Goal: Task Accomplishment & Management: Manage account settings

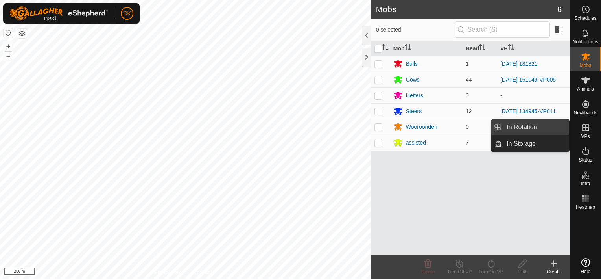
click at [552, 124] on link "In Rotation" at bounding box center [535, 127] width 67 height 16
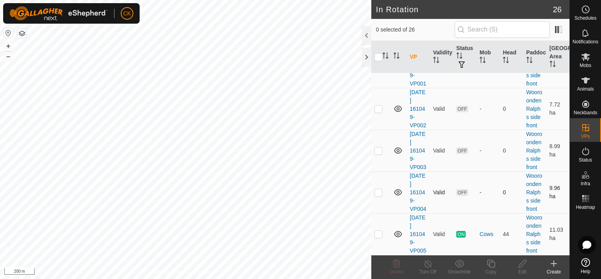
scroll to position [1092, 0]
click at [379, 231] on p-checkbox at bounding box center [379, 234] width 8 height 6
checkbox input "true"
click at [490, 262] on icon at bounding box center [491, 263] width 8 height 8
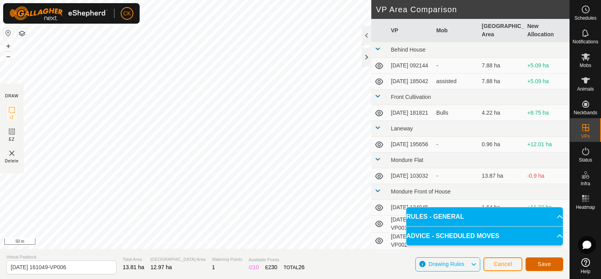
click at [545, 263] on span "Save" at bounding box center [544, 264] width 13 height 6
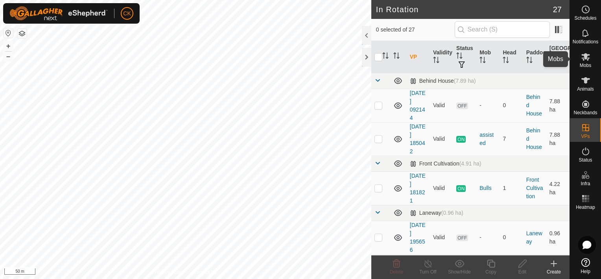
click at [584, 58] on icon at bounding box center [586, 56] width 9 height 7
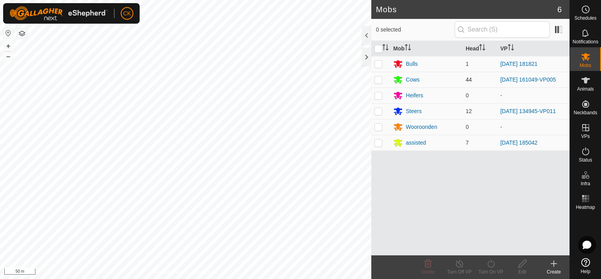
click at [377, 79] on p-checkbox at bounding box center [379, 79] width 8 height 6
checkbox input "true"
click at [490, 262] on icon at bounding box center [491, 263] width 10 height 9
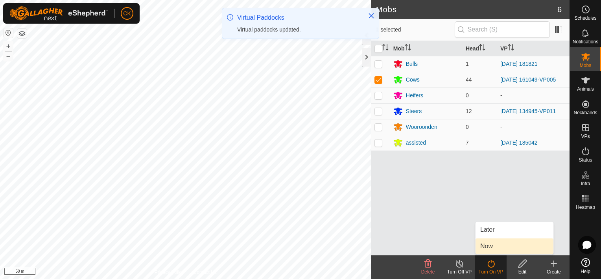
click at [488, 242] on link "Now" at bounding box center [515, 246] width 78 height 16
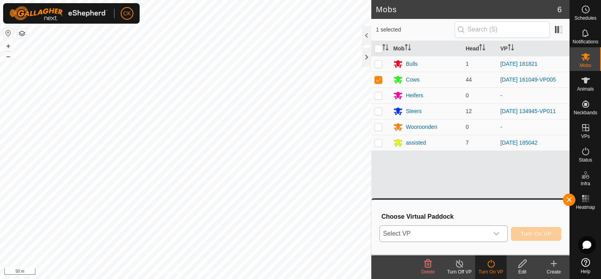
click at [499, 233] on icon "dropdown trigger" at bounding box center [496, 233] width 6 height 6
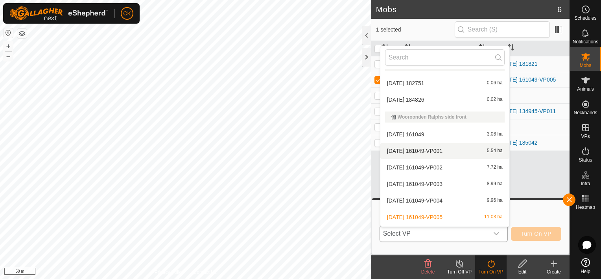
scroll to position [433, 0]
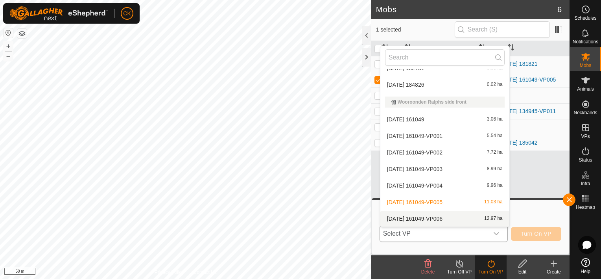
click at [444, 216] on li "[DATE] 161049-VP006 12.97 ha" at bounding box center [445, 219] width 129 height 16
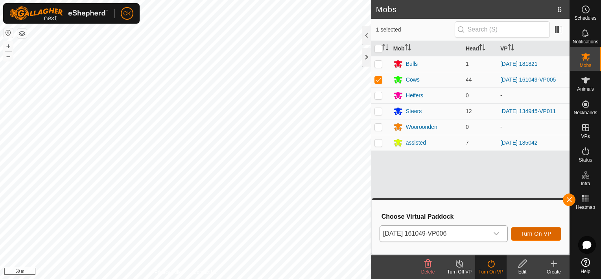
click at [523, 230] on span "Turn On VP" at bounding box center [536, 233] width 31 height 6
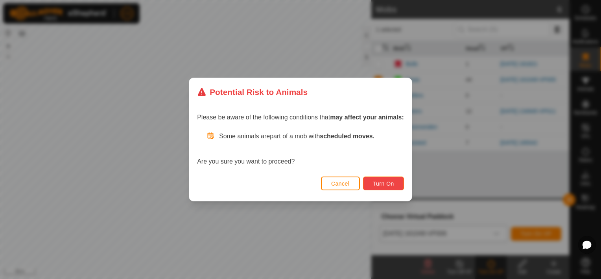
click at [384, 183] on span "Turn On" at bounding box center [383, 183] width 21 height 6
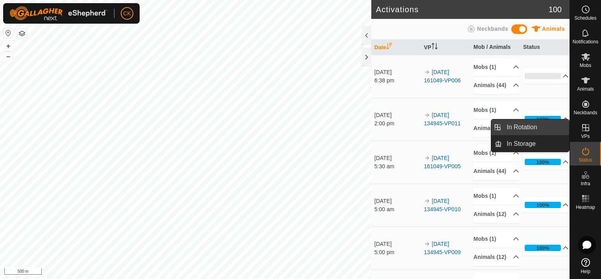
click at [540, 128] on link "In Rotation" at bounding box center [535, 127] width 67 height 16
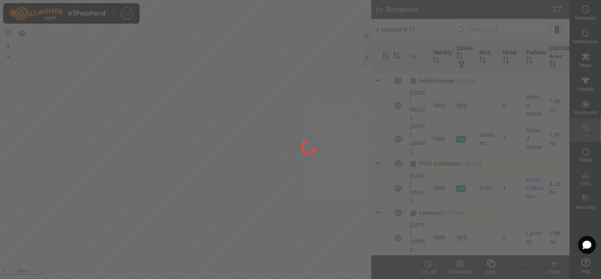
click at [375, 57] on div at bounding box center [300, 139] width 601 height 279
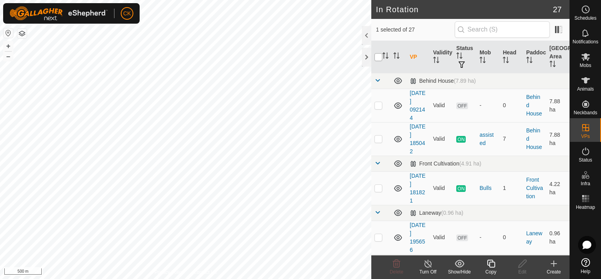
click at [380, 57] on input "checkbox" at bounding box center [379, 57] width 8 height 8
checkbox input "true"
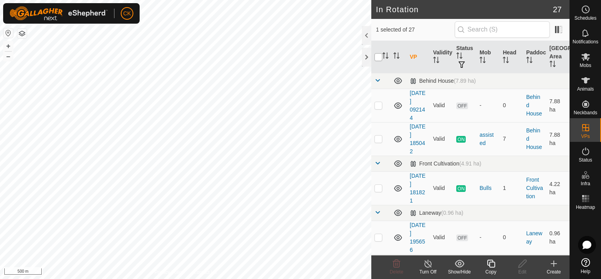
checkbox input "true"
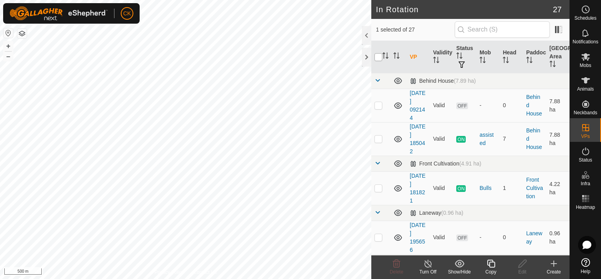
checkbox input "true"
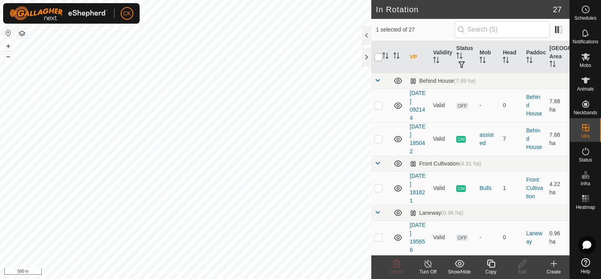
checkbox input "true"
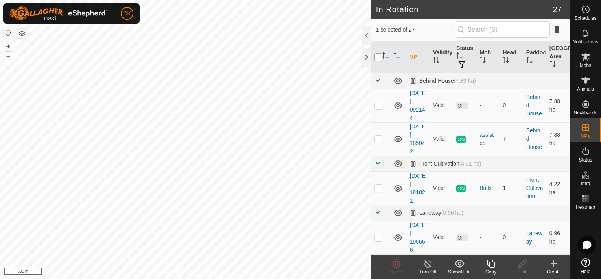
checkbox input "true"
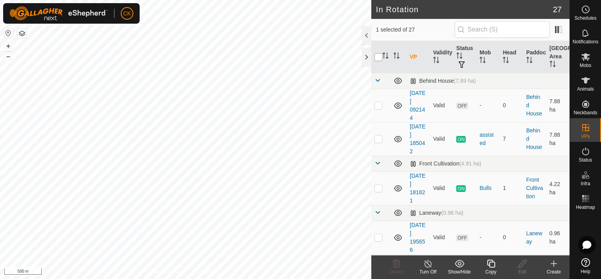
checkbox input "true"
click at [380, 58] on input "checkbox" at bounding box center [379, 57] width 8 height 8
checkbox input "false"
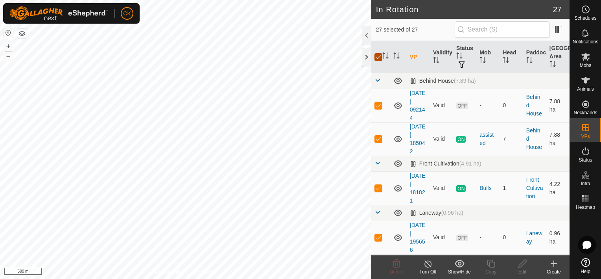
checkbox input "false"
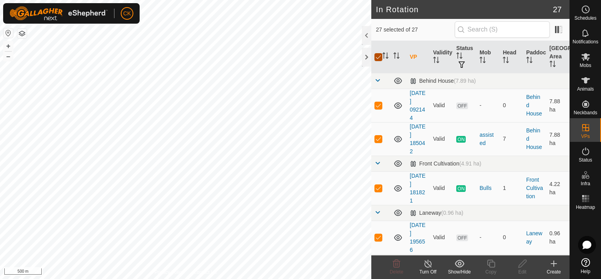
checkbox input "false"
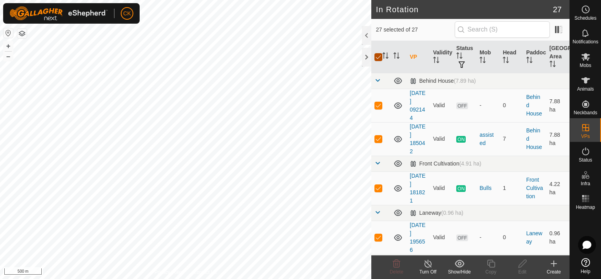
checkbox input "false"
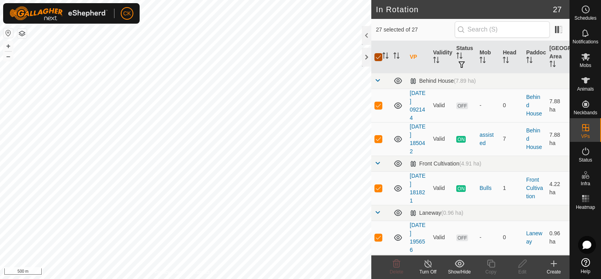
checkbox input "false"
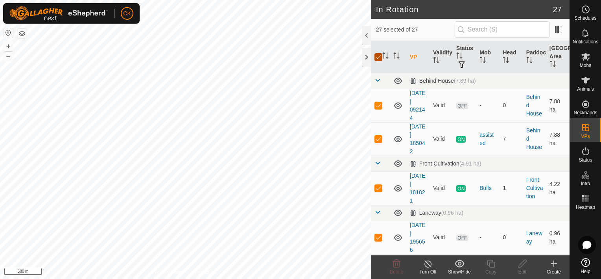
checkbox input "false"
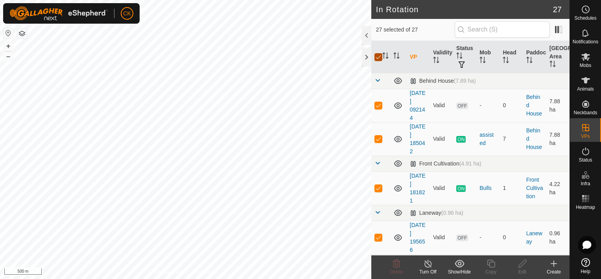
checkbox input "false"
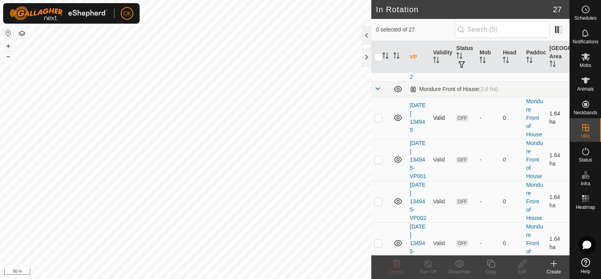
scroll to position [236, 0]
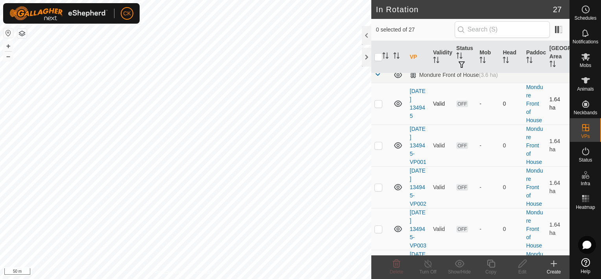
click at [377, 103] on p-checkbox at bounding box center [379, 103] width 8 height 6
checkbox input "true"
click at [379, 148] on p-checkbox at bounding box center [379, 145] width 8 height 6
checkbox input "true"
click at [379, 190] on p-checkbox at bounding box center [379, 187] width 8 height 6
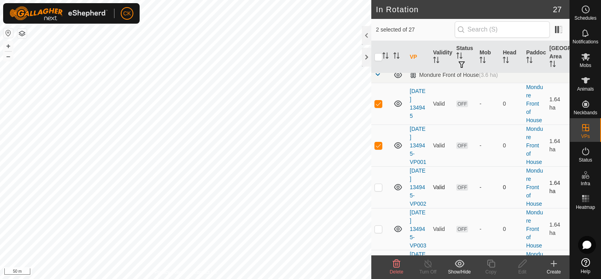
checkbox input "true"
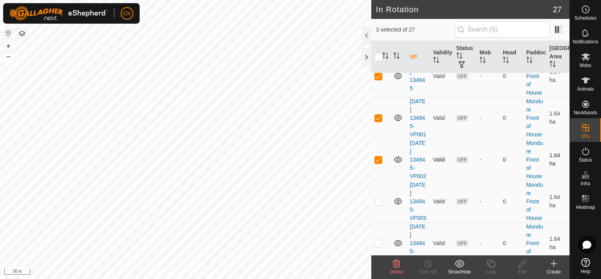
scroll to position [275, 0]
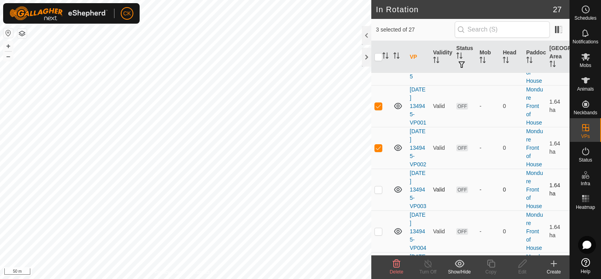
click at [380, 192] on p-checkbox at bounding box center [379, 189] width 8 height 6
checkbox input "true"
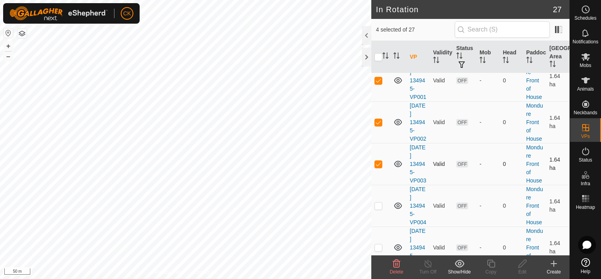
scroll to position [315, 0]
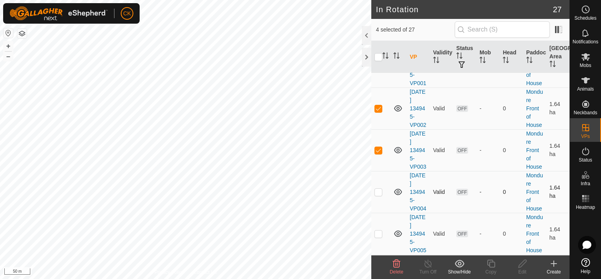
click at [380, 195] on p-checkbox at bounding box center [379, 191] width 8 height 6
checkbox input "true"
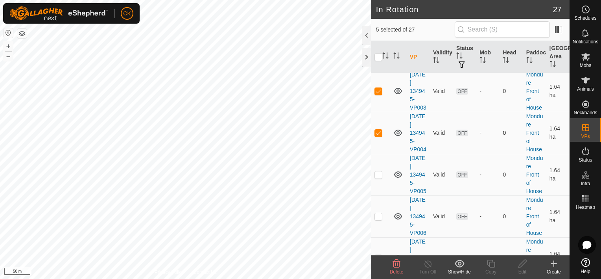
scroll to position [394, 0]
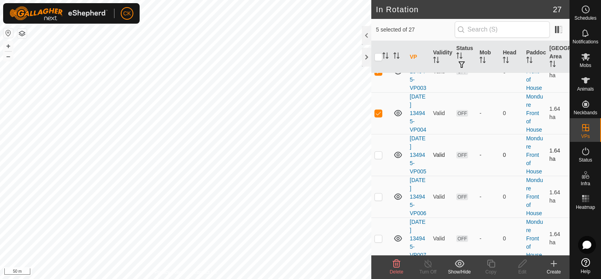
click at [377, 158] on p-checkbox at bounding box center [379, 155] width 8 height 6
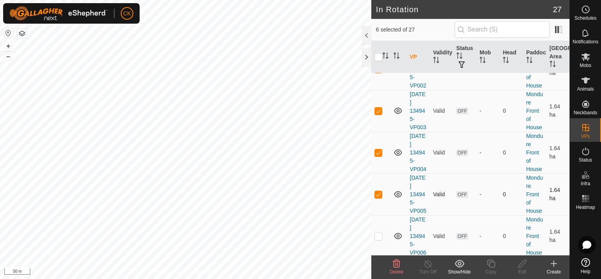
click at [379, 197] on p-checkbox at bounding box center [379, 194] width 8 height 6
checkbox input "false"
click at [395, 264] on icon at bounding box center [396, 263] width 9 height 9
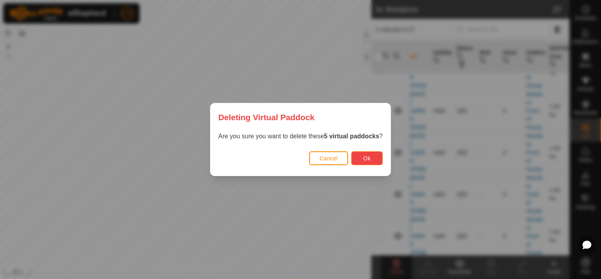
click at [360, 157] on button "Ok" at bounding box center [366, 158] width 31 height 14
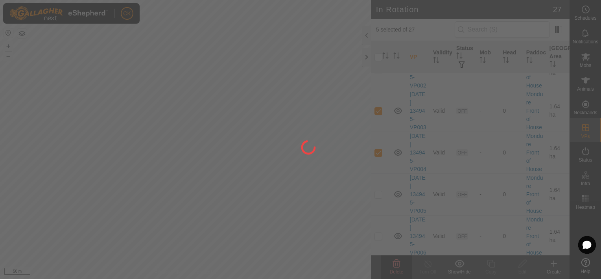
checkbox input "false"
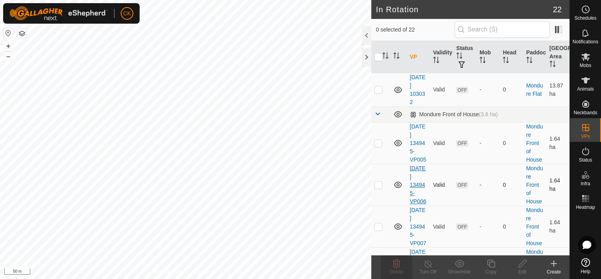
scroll to position [236, 0]
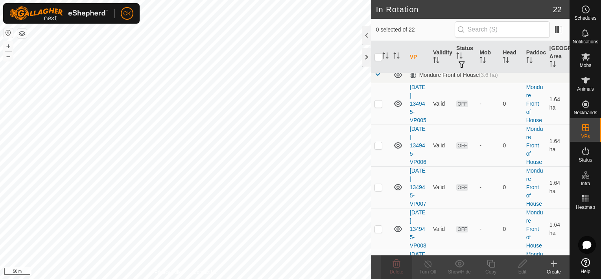
click at [379, 107] on p-checkbox at bounding box center [379, 103] width 8 height 6
checkbox input "false"
click at [378, 148] on p-checkbox at bounding box center [379, 145] width 8 height 6
checkbox input "true"
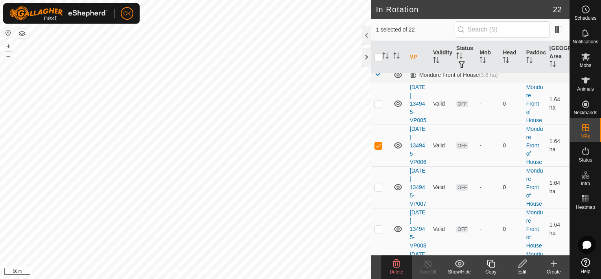
click at [380, 190] on p-checkbox at bounding box center [379, 187] width 8 height 6
checkbox input "true"
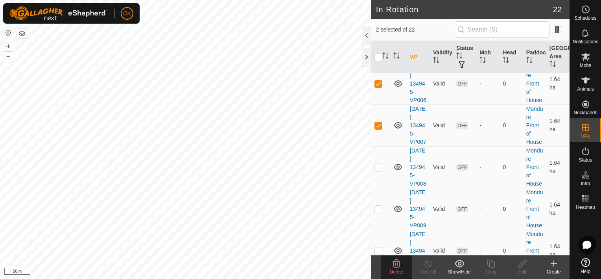
scroll to position [315, 0]
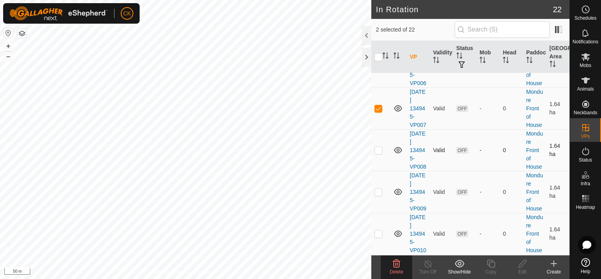
click at [380, 153] on p-checkbox at bounding box center [379, 150] width 8 height 6
checkbox input "true"
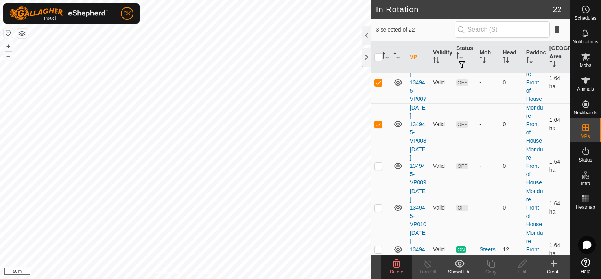
scroll to position [354, 0]
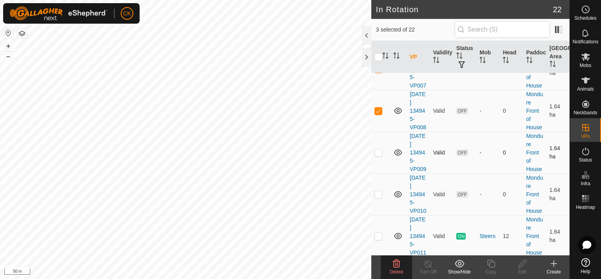
click at [379, 155] on p-checkbox at bounding box center [379, 152] width 8 height 6
checkbox input "true"
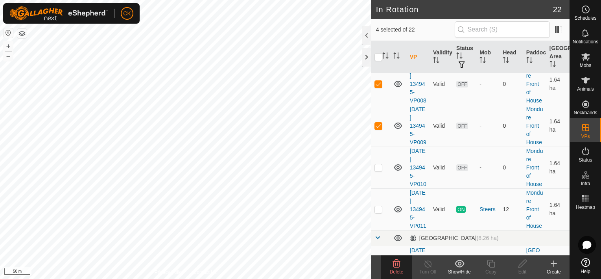
scroll to position [394, 0]
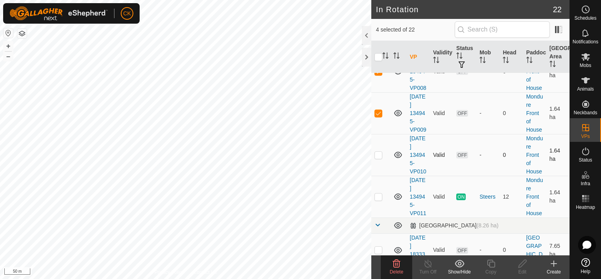
click at [377, 158] on p-checkbox at bounding box center [379, 155] width 8 height 6
checkbox input "true"
click at [396, 263] on icon at bounding box center [396, 263] width 7 height 8
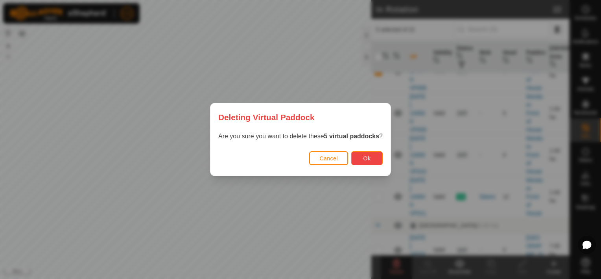
click at [364, 158] on span "Ok" at bounding box center [367, 158] width 7 height 6
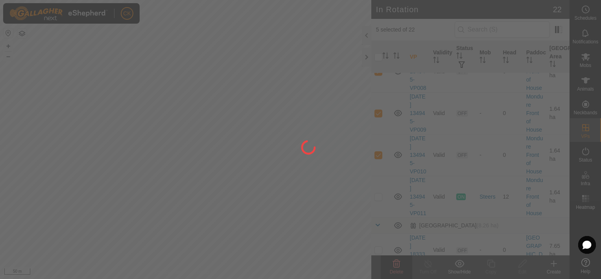
checkbox input "false"
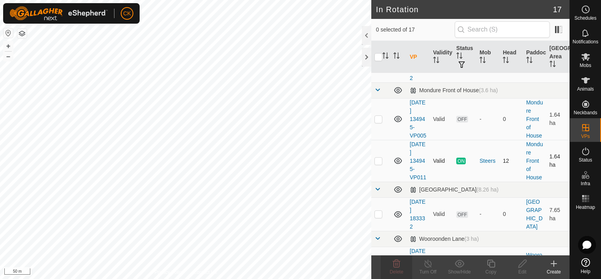
scroll to position [197, 0]
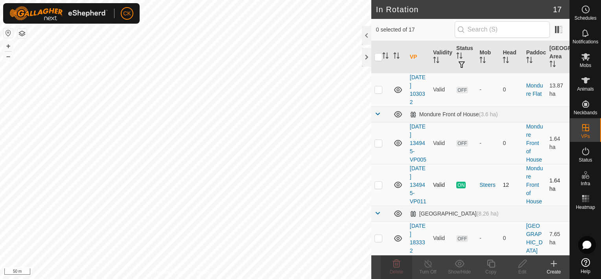
click at [378, 188] on p-checkbox at bounding box center [379, 184] width 8 height 6
checkbox input "true"
click at [491, 262] on icon at bounding box center [491, 263] width 10 height 9
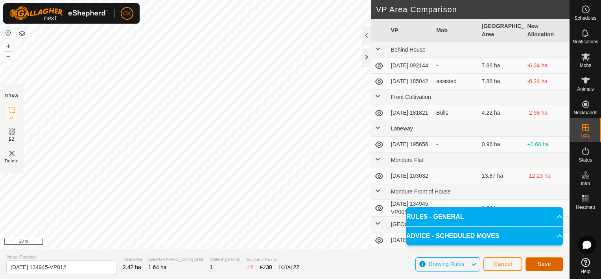
click at [545, 263] on span "Save" at bounding box center [544, 264] width 13 height 6
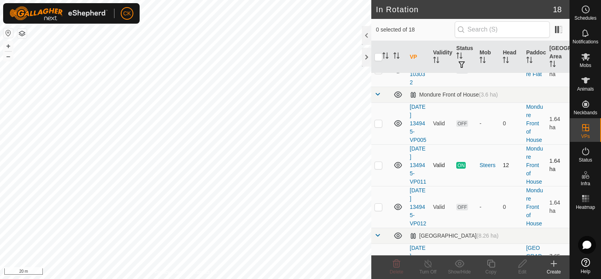
scroll to position [236, 0]
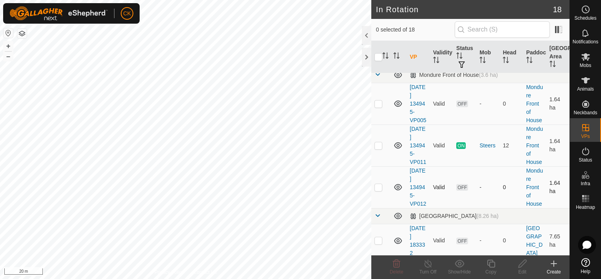
click at [377, 190] on p-checkbox at bounding box center [379, 187] width 8 height 6
checkbox input "true"
click at [491, 263] on icon at bounding box center [491, 263] width 10 height 9
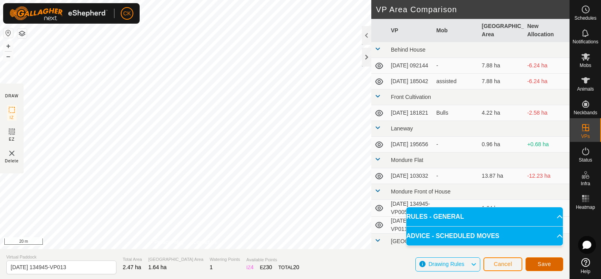
click at [543, 263] on span "Save" at bounding box center [544, 264] width 13 height 6
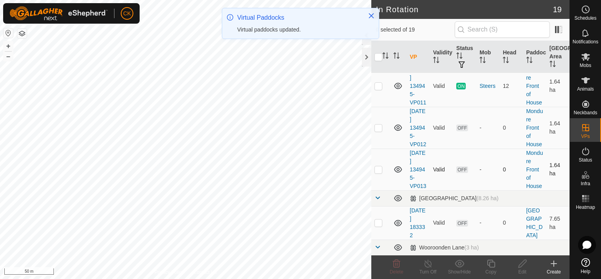
scroll to position [315, 0]
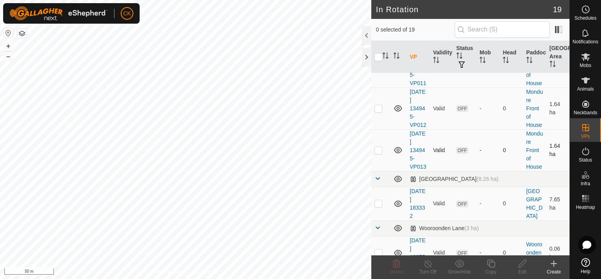
click at [380, 153] on p-checkbox at bounding box center [379, 150] width 8 height 6
checkbox input "true"
click at [490, 263] on icon at bounding box center [491, 263] width 10 height 9
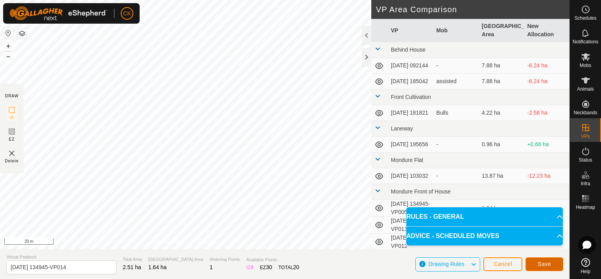
click at [537, 262] on button "Save" at bounding box center [545, 264] width 38 height 14
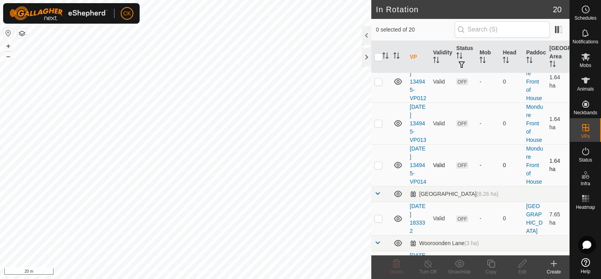
scroll to position [354, 0]
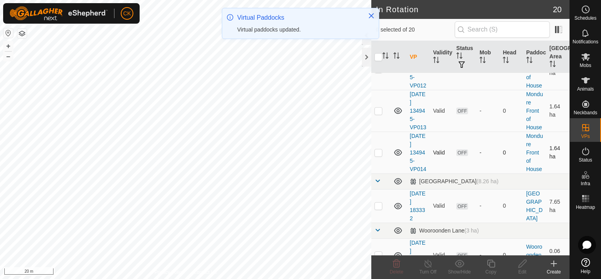
click at [377, 155] on p-checkbox at bounding box center [379, 152] width 8 height 6
checkbox input "true"
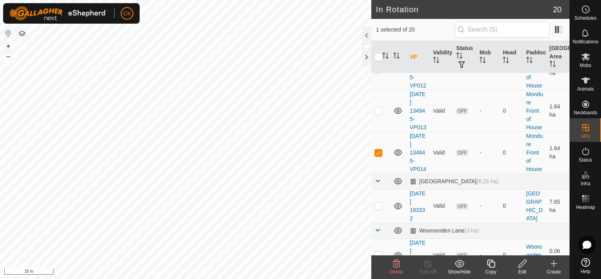
click at [490, 263] on icon at bounding box center [491, 263] width 10 height 9
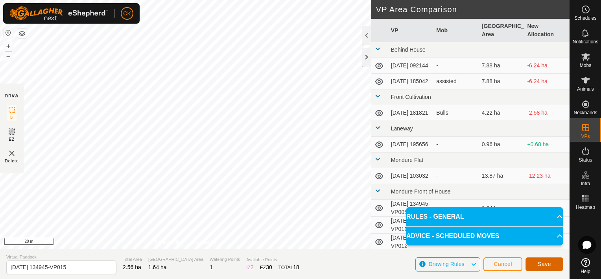
click at [541, 266] on span "Save" at bounding box center [544, 264] width 13 height 6
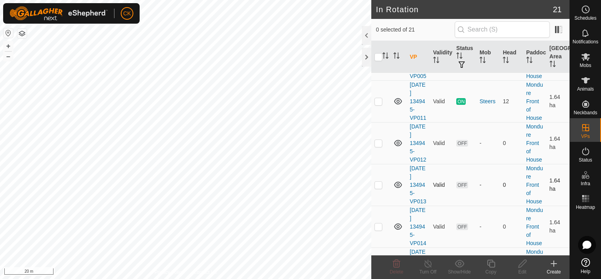
scroll to position [315, 0]
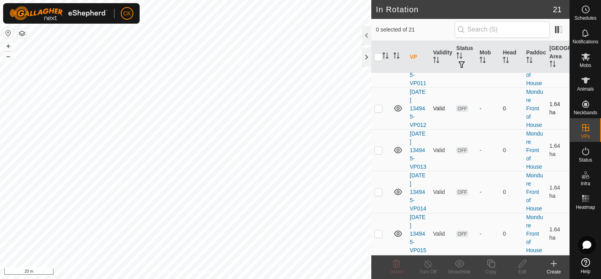
click at [377, 111] on p-checkbox at bounding box center [379, 108] width 8 height 6
checkbox input "false"
click at [587, 8] on icon at bounding box center [585, 9] width 9 height 9
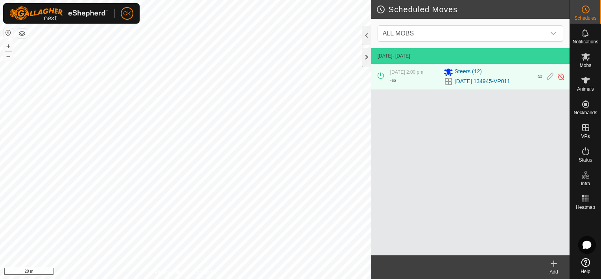
click at [553, 262] on icon at bounding box center [553, 263] width 9 height 9
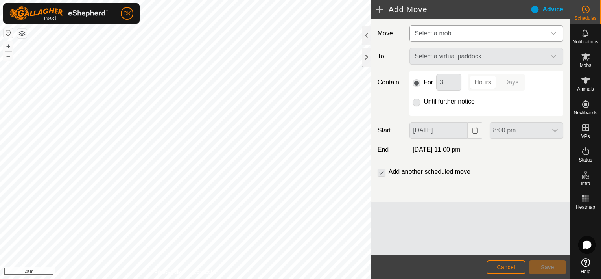
click at [554, 33] on icon "dropdown trigger" at bounding box center [554, 33] width 6 height 6
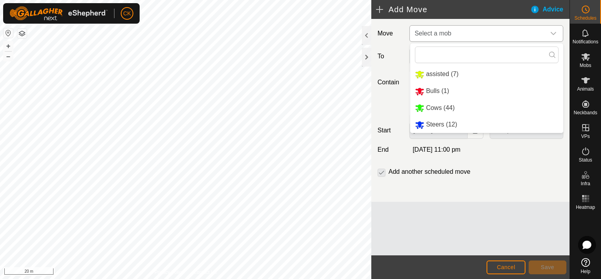
click at [459, 126] on li "Steers (12)" at bounding box center [486, 124] width 153 height 16
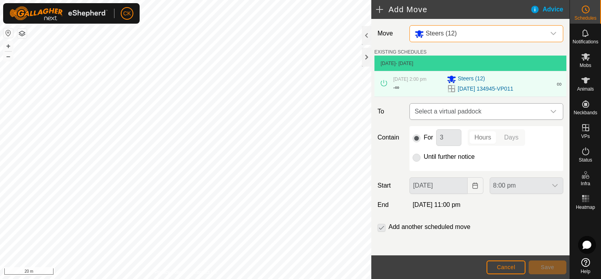
click at [551, 111] on icon "dropdown trigger" at bounding box center [554, 111] width 6 height 6
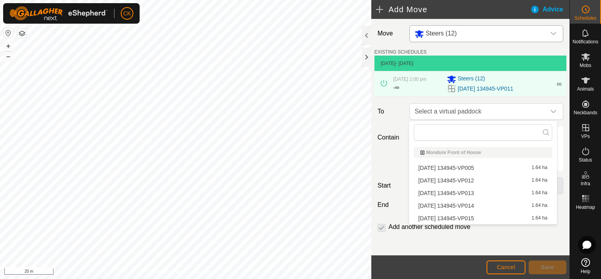
click at [474, 177] on li "[DATE] 134945-VP012 1.64 ha" at bounding box center [483, 180] width 139 height 12
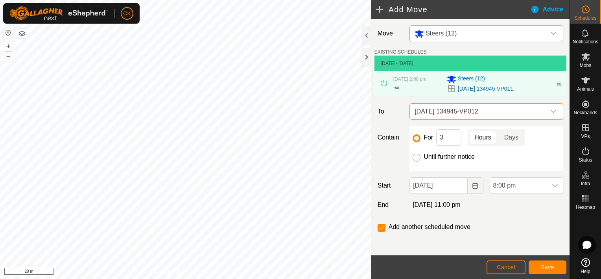
click at [415, 156] on input "Until further notice" at bounding box center [417, 157] width 8 height 8
radio input "true"
checkbox input "false"
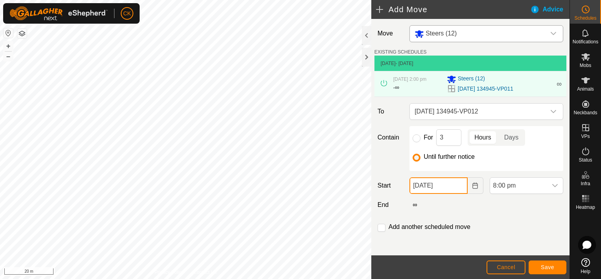
click at [452, 187] on input "[DATE]" at bounding box center [439, 185] width 58 height 17
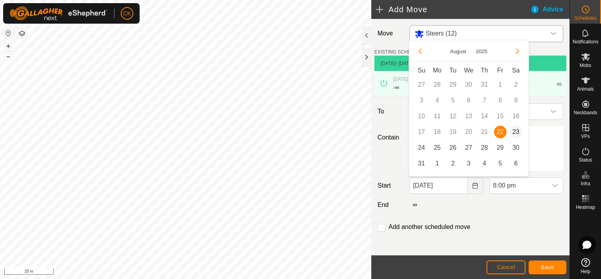
click at [513, 130] on span "23" at bounding box center [516, 132] width 13 height 13
type input "[DATE]"
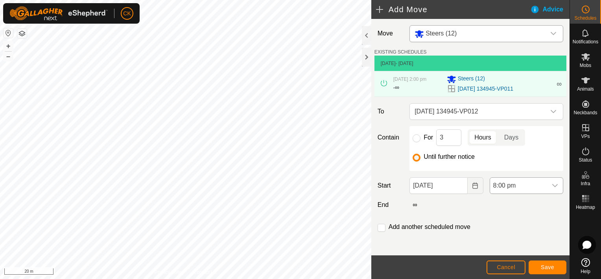
click at [552, 183] on icon "dropdown trigger" at bounding box center [555, 185] width 6 height 6
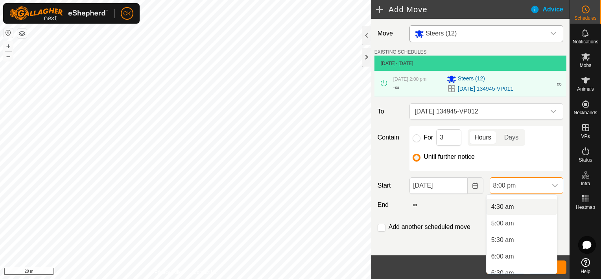
scroll to position [157, 0]
click at [509, 209] on li "5:00 am" at bounding box center [522, 210] width 70 height 16
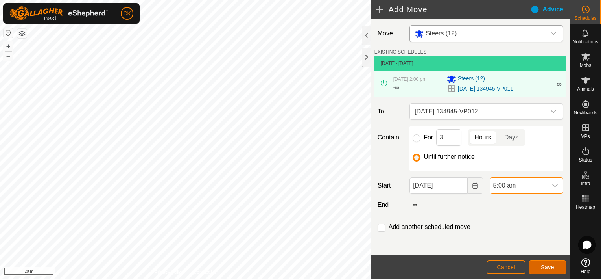
click at [552, 263] on button "Save" at bounding box center [548, 267] width 38 height 14
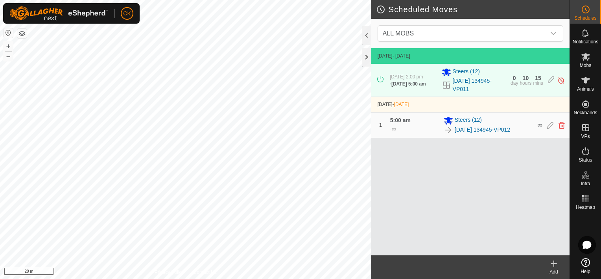
click at [554, 261] on icon at bounding box center [554, 264] width 0 height 6
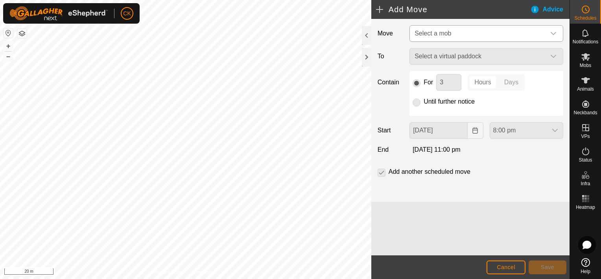
click at [554, 31] on icon "dropdown trigger" at bounding box center [554, 33] width 6 height 6
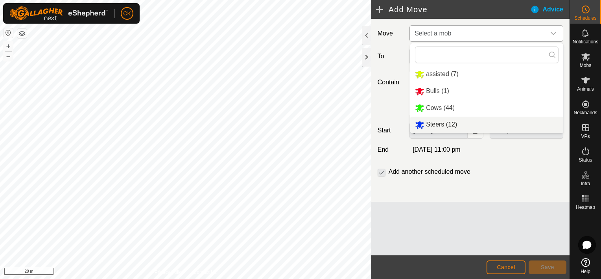
click at [444, 123] on li "Steers (12)" at bounding box center [486, 124] width 153 height 16
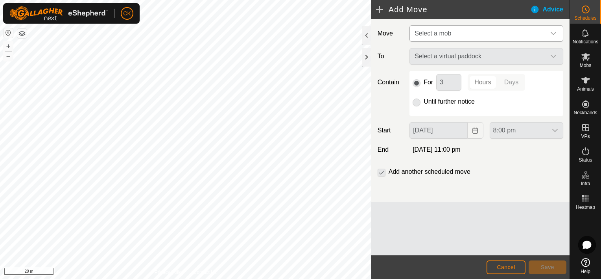
type input "[DATE]"
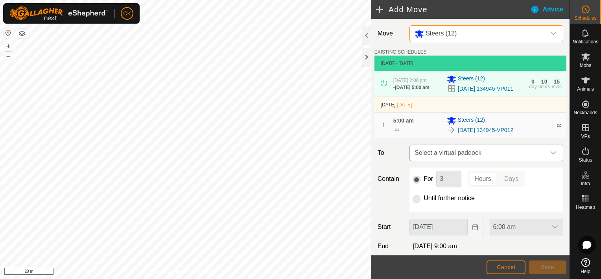
click at [551, 154] on icon "dropdown trigger" at bounding box center [554, 152] width 6 height 3
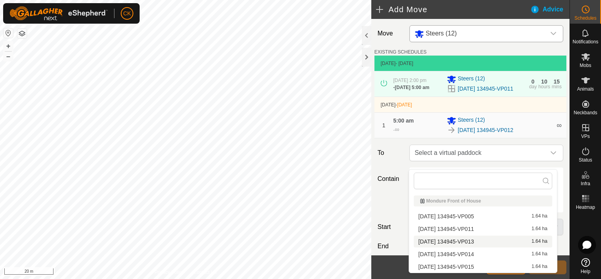
click at [502, 241] on li "[DATE] 134945-VP013 1.64 ha" at bounding box center [483, 241] width 139 height 12
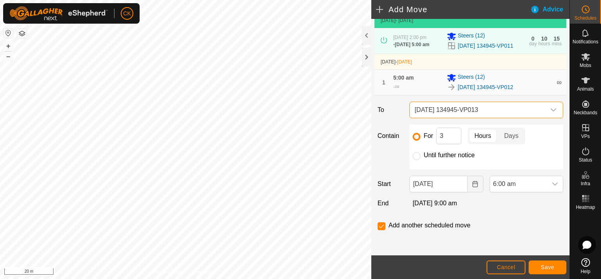
scroll to position [49, 0]
click at [553, 183] on icon "dropdown trigger" at bounding box center [556, 183] width 6 height 3
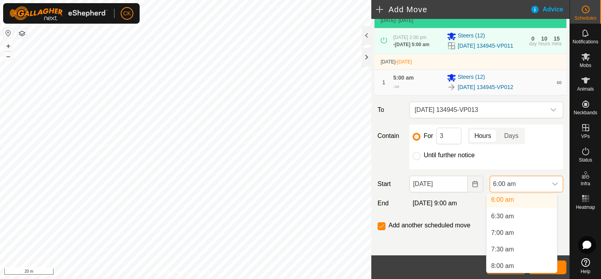
scroll to position [214, 0]
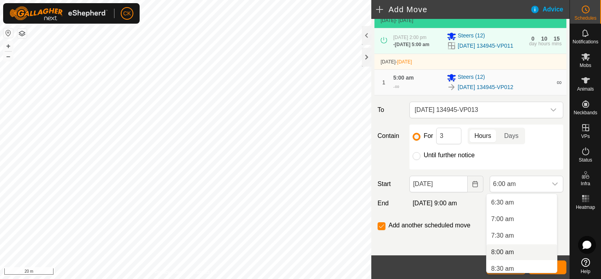
click at [506, 250] on li "8:00 am" at bounding box center [522, 252] width 70 height 16
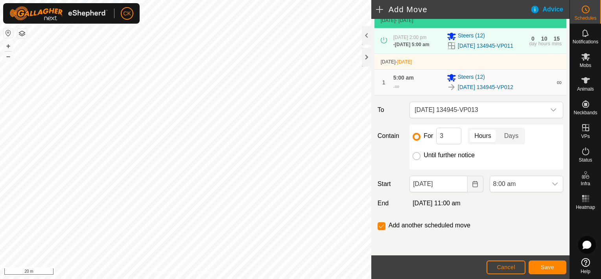
click at [416, 155] on input "Until further notice" at bounding box center [417, 156] width 8 height 8
radio input "true"
checkbox input "false"
click at [548, 266] on span "Save" at bounding box center [547, 267] width 13 height 6
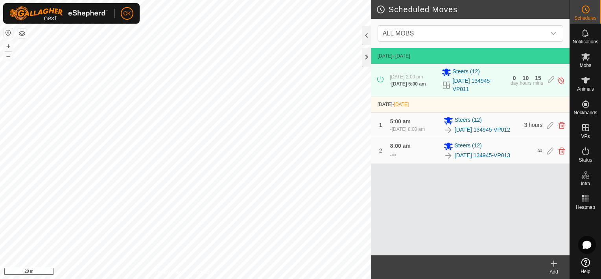
click at [554, 264] on icon at bounding box center [554, 264] width 0 height 6
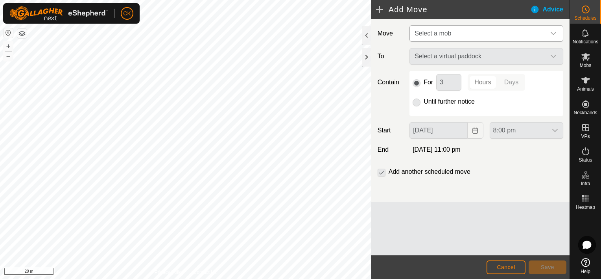
click at [554, 32] on icon "dropdown trigger" at bounding box center [554, 33] width 6 height 6
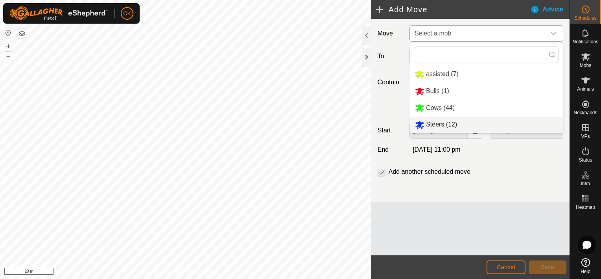
click at [438, 125] on li "Steers (12)" at bounding box center [486, 124] width 153 height 16
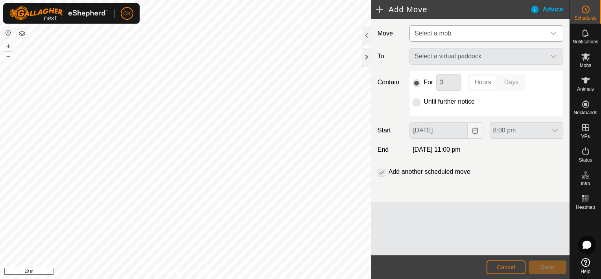
type input "[DATE]"
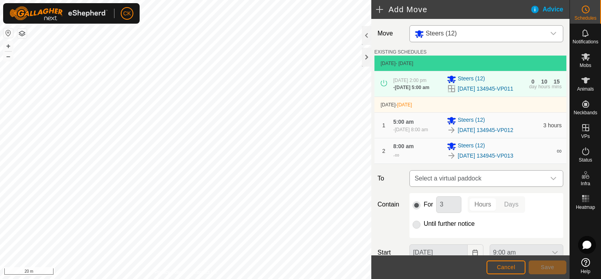
click at [551, 181] on icon "dropdown trigger" at bounding box center [554, 178] width 6 height 6
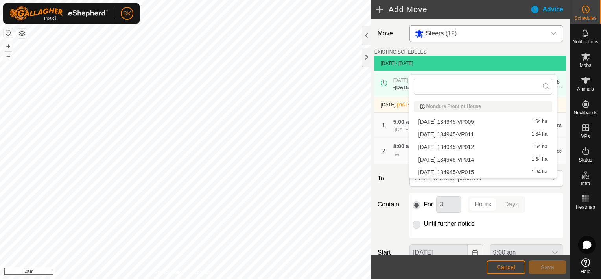
click at [482, 157] on li "[DATE] 134945-VP014 1.64 ha" at bounding box center [483, 159] width 139 height 12
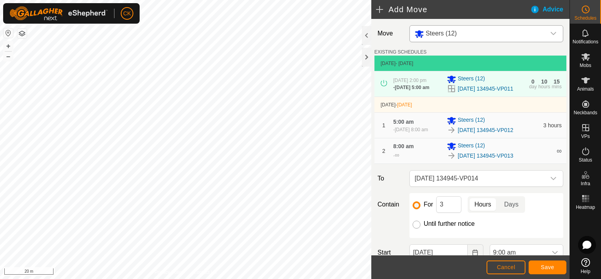
click at [414, 228] on input "Until further notice" at bounding box center [417, 224] width 8 height 8
radio input "true"
checkbox input "false"
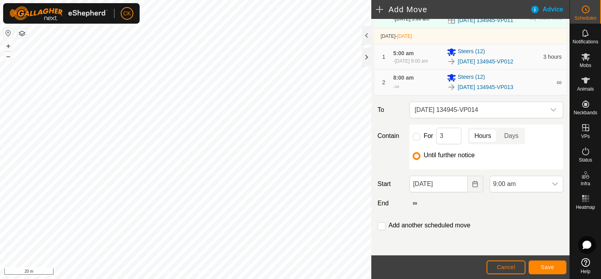
scroll to position [75, 0]
click at [552, 184] on icon "dropdown trigger" at bounding box center [555, 184] width 6 height 6
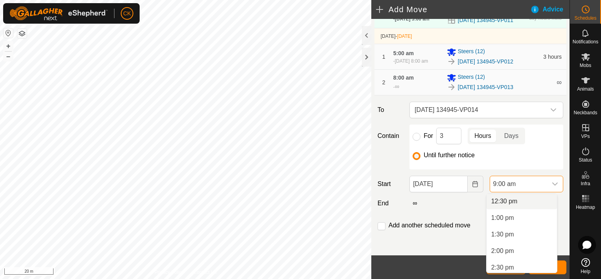
scroll to position [431, 0]
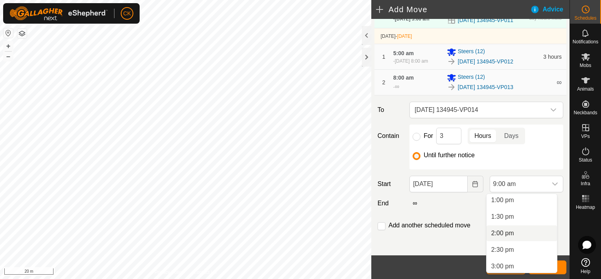
click at [507, 231] on li "2:00 pm" at bounding box center [522, 233] width 70 height 16
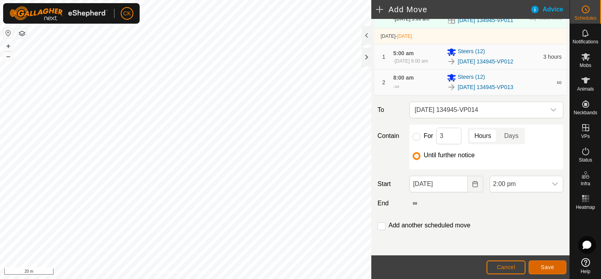
click at [545, 265] on span "Save" at bounding box center [547, 267] width 13 height 6
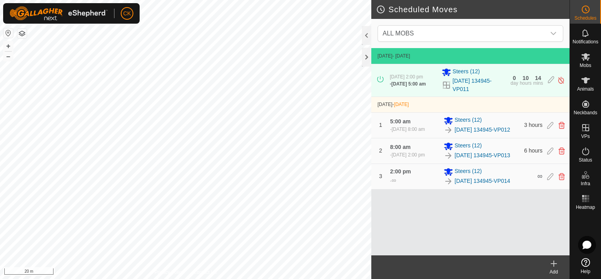
click at [553, 263] on icon at bounding box center [554, 263] width 6 height 0
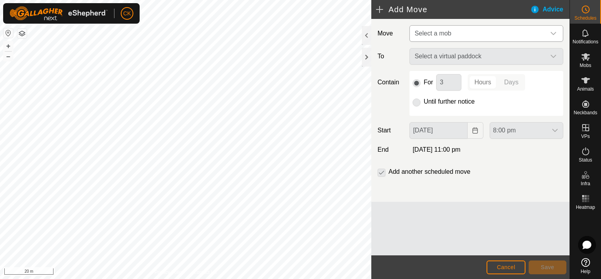
click at [555, 33] on icon "dropdown trigger" at bounding box center [554, 33] width 6 height 3
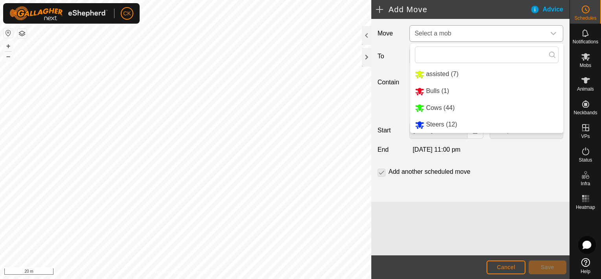
click at [458, 124] on li "Steers (12)" at bounding box center [486, 124] width 153 height 16
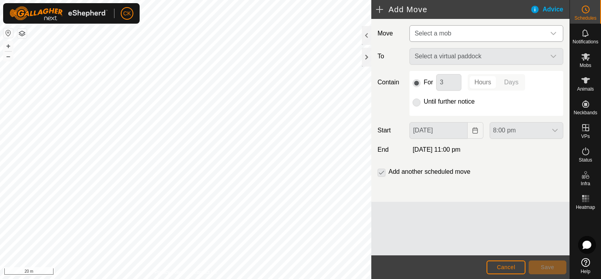
type input "[DATE]"
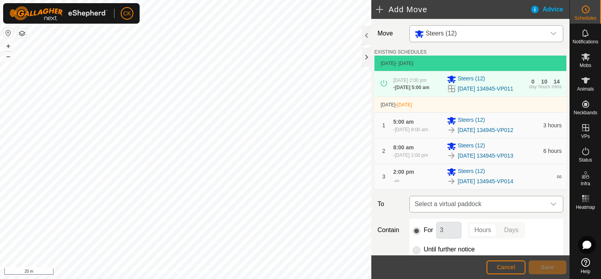
click at [551, 207] on icon "dropdown trigger" at bounding box center [554, 204] width 6 height 6
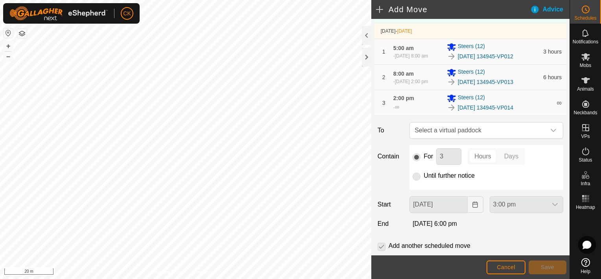
scroll to position [79, 0]
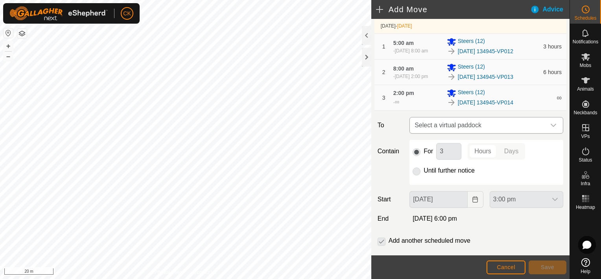
click at [551, 128] on icon "dropdown trigger" at bounding box center [554, 125] width 6 height 6
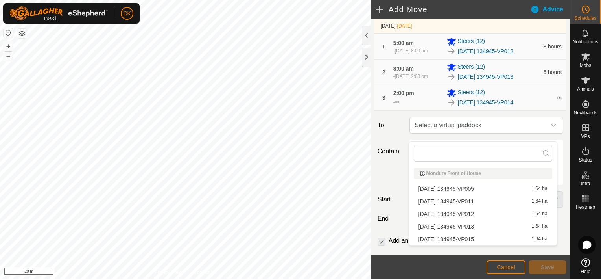
click at [484, 238] on li "[DATE] 134945-VP015 1.64 ha" at bounding box center [483, 239] width 139 height 12
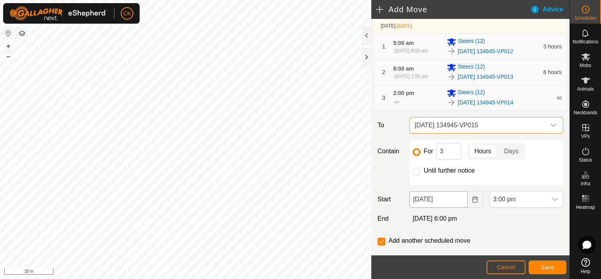
scroll to position [100, 0]
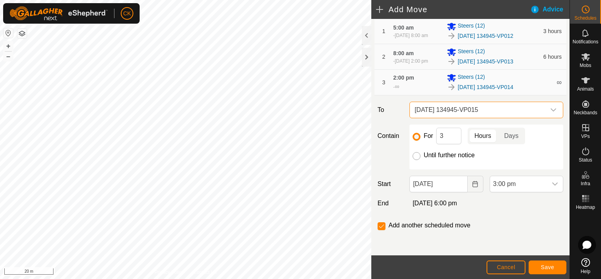
click at [417, 157] on input "Until further notice" at bounding box center [417, 156] width 8 height 8
radio input "true"
checkbox input "false"
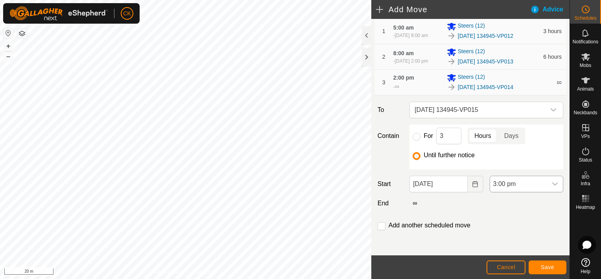
click at [553, 183] on icon "dropdown trigger" at bounding box center [556, 183] width 6 height 3
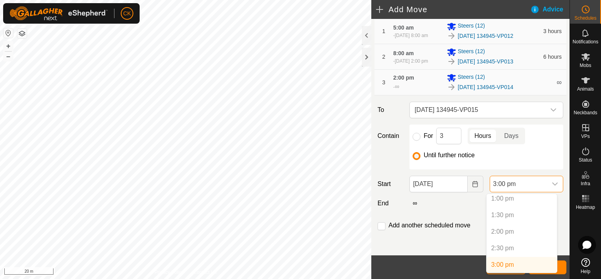
scroll to position [472, 0]
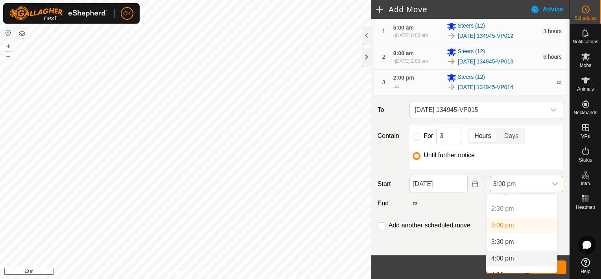
click at [505, 257] on li "4:00 pm" at bounding box center [522, 258] width 70 height 16
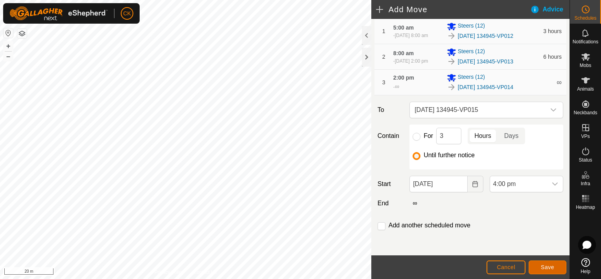
click at [541, 264] on button "Save" at bounding box center [548, 267] width 38 height 14
